Goal: Task Accomplishment & Management: Manage account settings

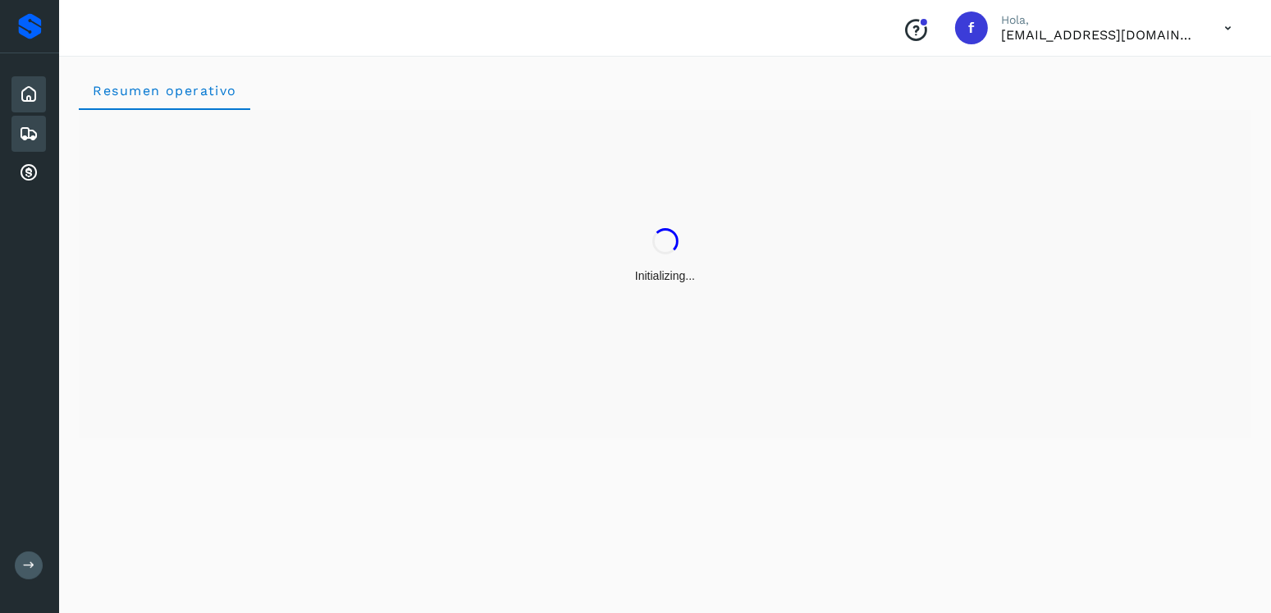
click at [36, 126] on icon at bounding box center [29, 134] width 20 height 20
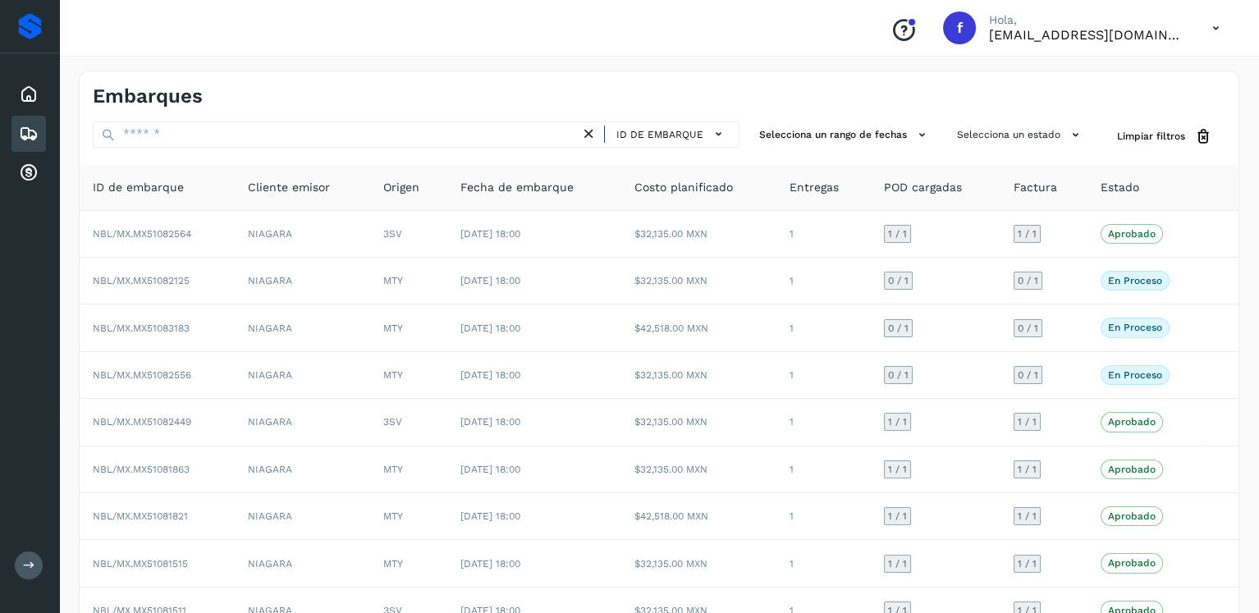
click at [1049, 24] on p "Hola," at bounding box center [1087, 20] width 197 height 14
click at [1049, 31] on p "[EMAIL_ADDRESS][DOMAIN_NAME]" at bounding box center [1087, 35] width 197 height 16
click at [1224, 29] on icon at bounding box center [1216, 28] width 34 height 34
click at [1094, 60] on div "Cerrar sesión" at bounding box center [1133, 73] width 195 height 31
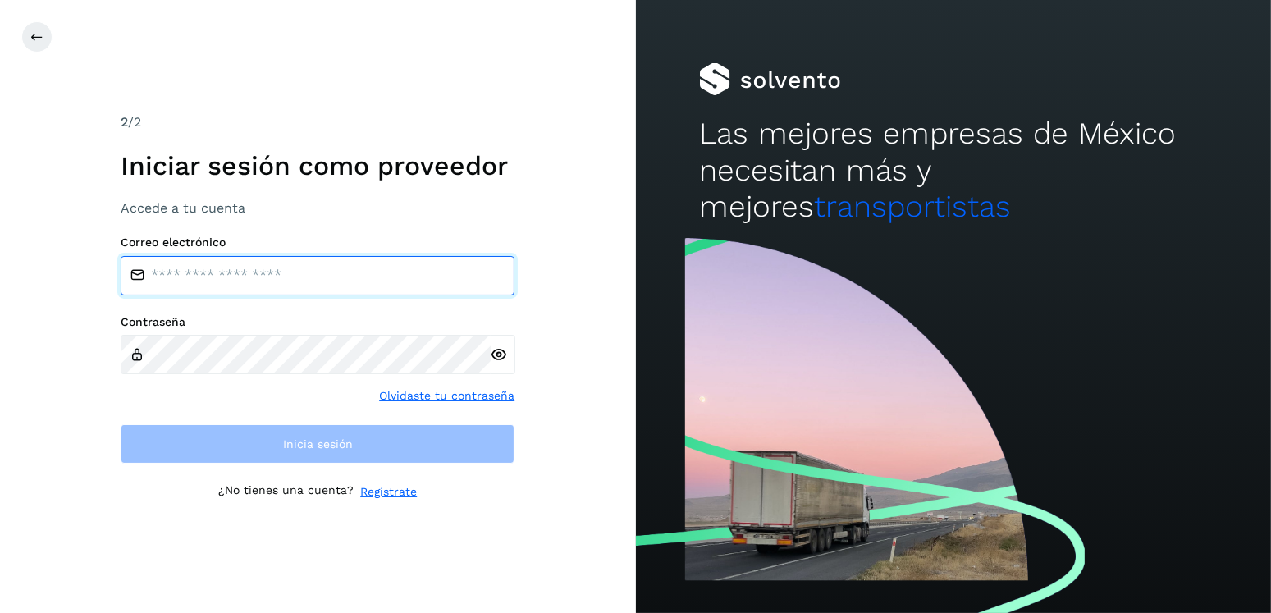
type input "**********"
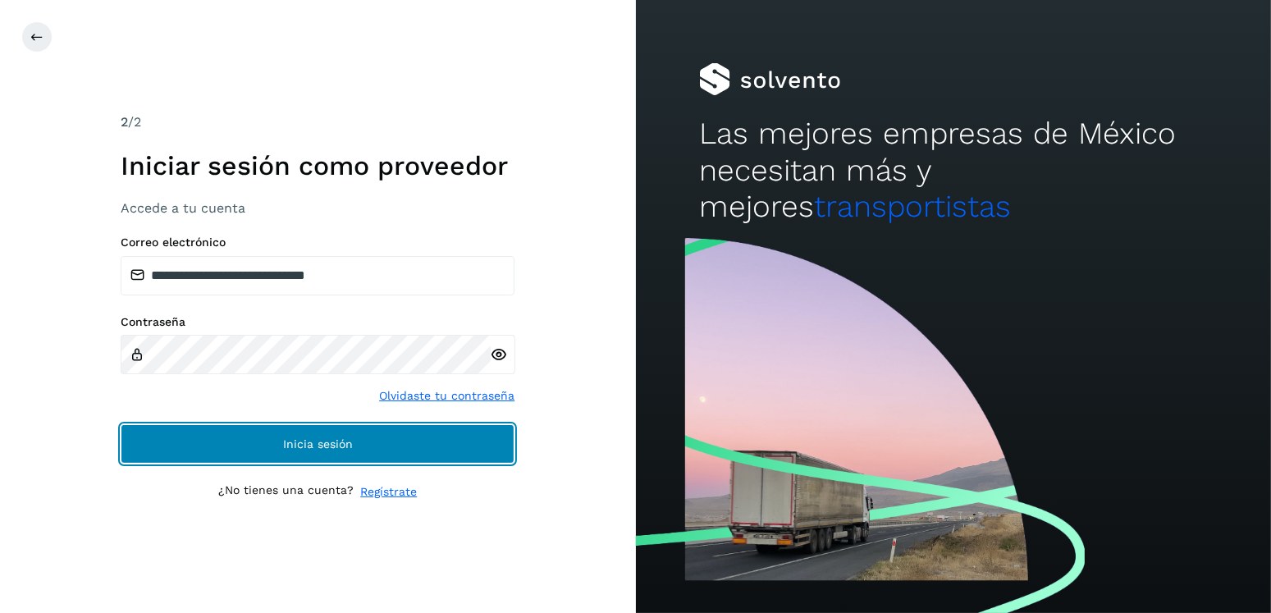
click at [428, 433] on button "Inicia sesión" at bounding box center [318, 443] width 394 height 39
